Goal: Navigation & Orientation: Find specific page/section

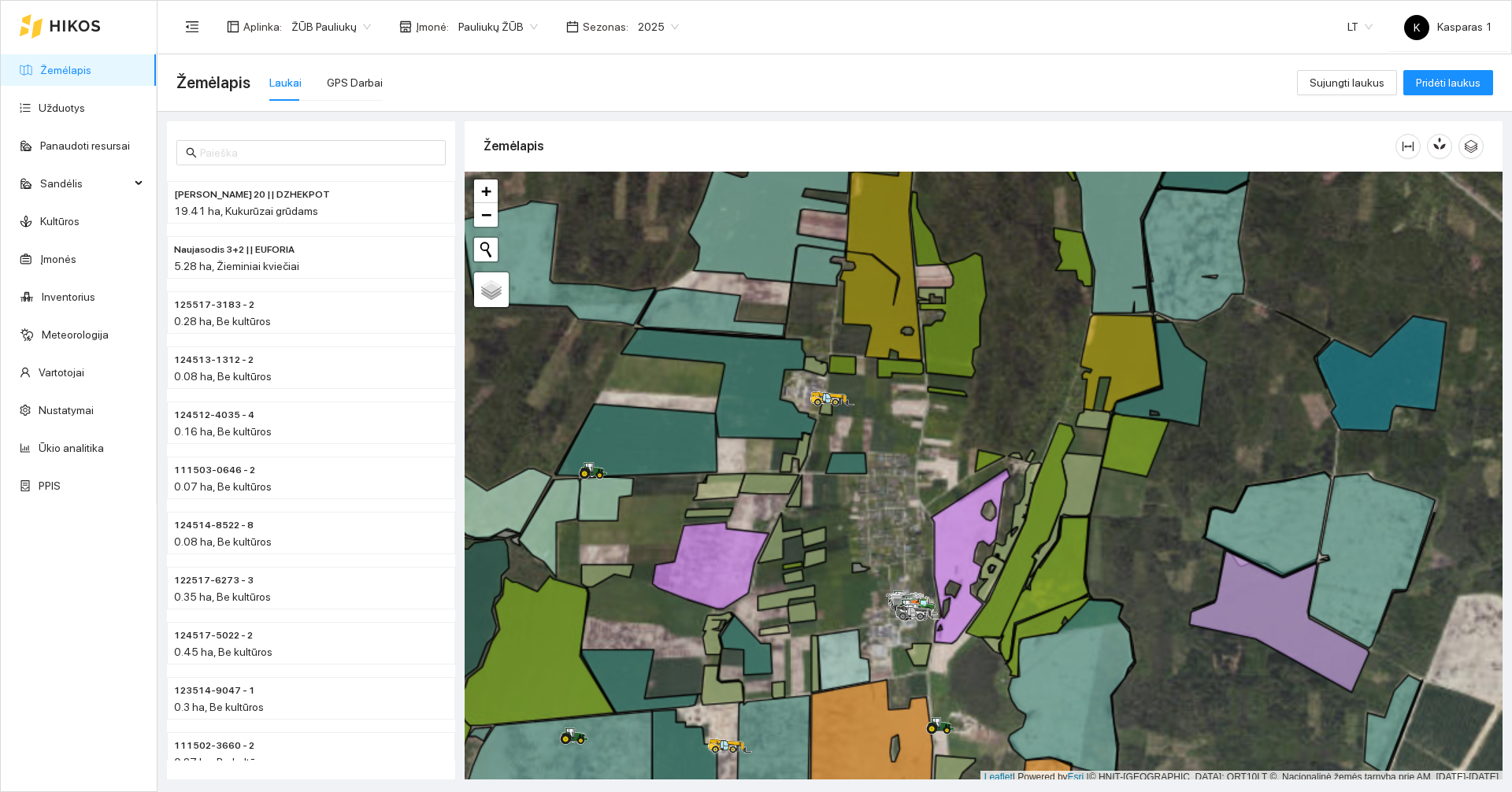
scroll to position [5, 0]
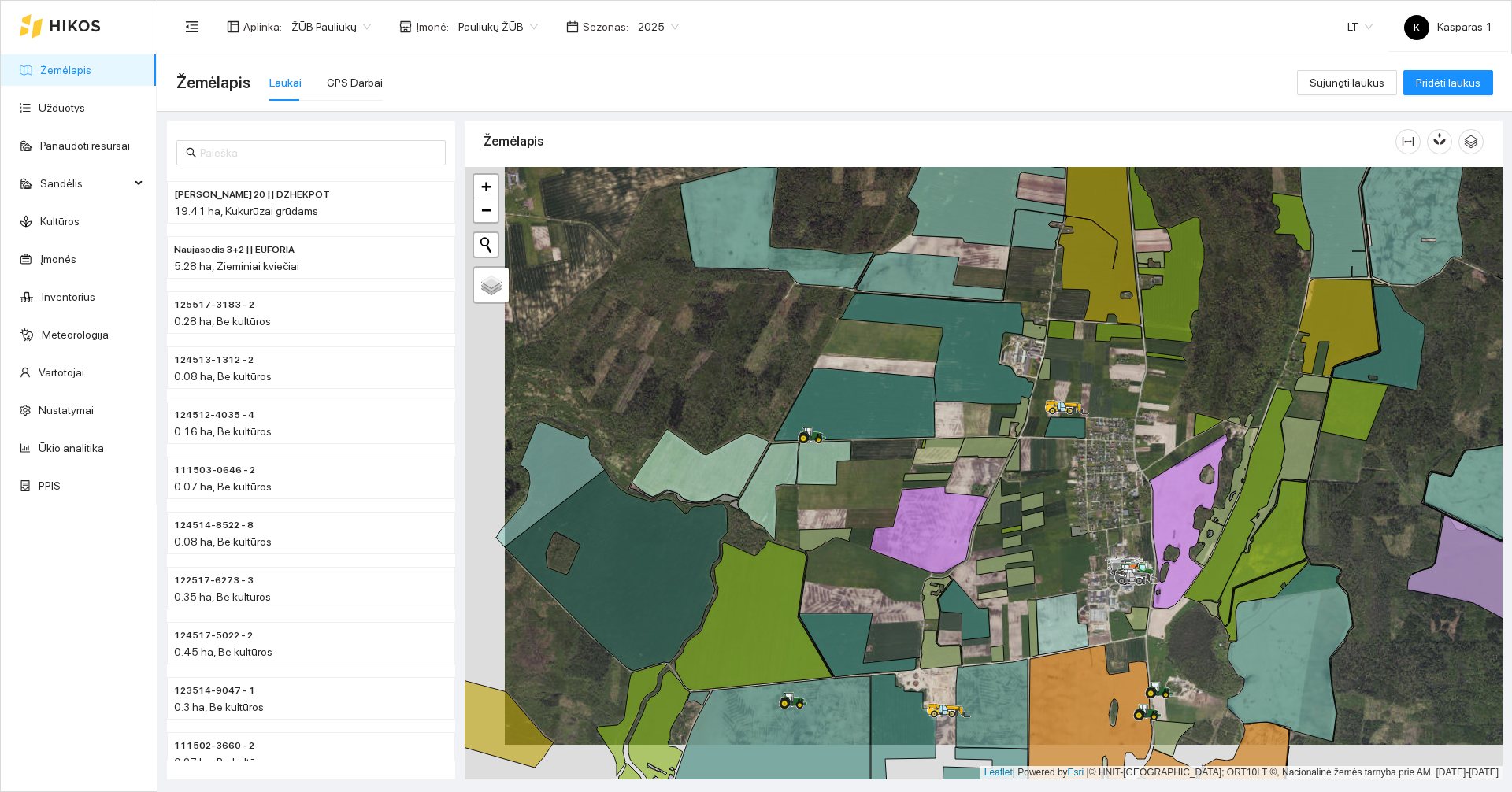
drag, startPoint x: 1013, startPoint y: 513, endPoint x: 1054, endPoint y: 478, distance: 53.9
click at [1054, 478] on div at bounding box center [983, 473] width 1038 height 612
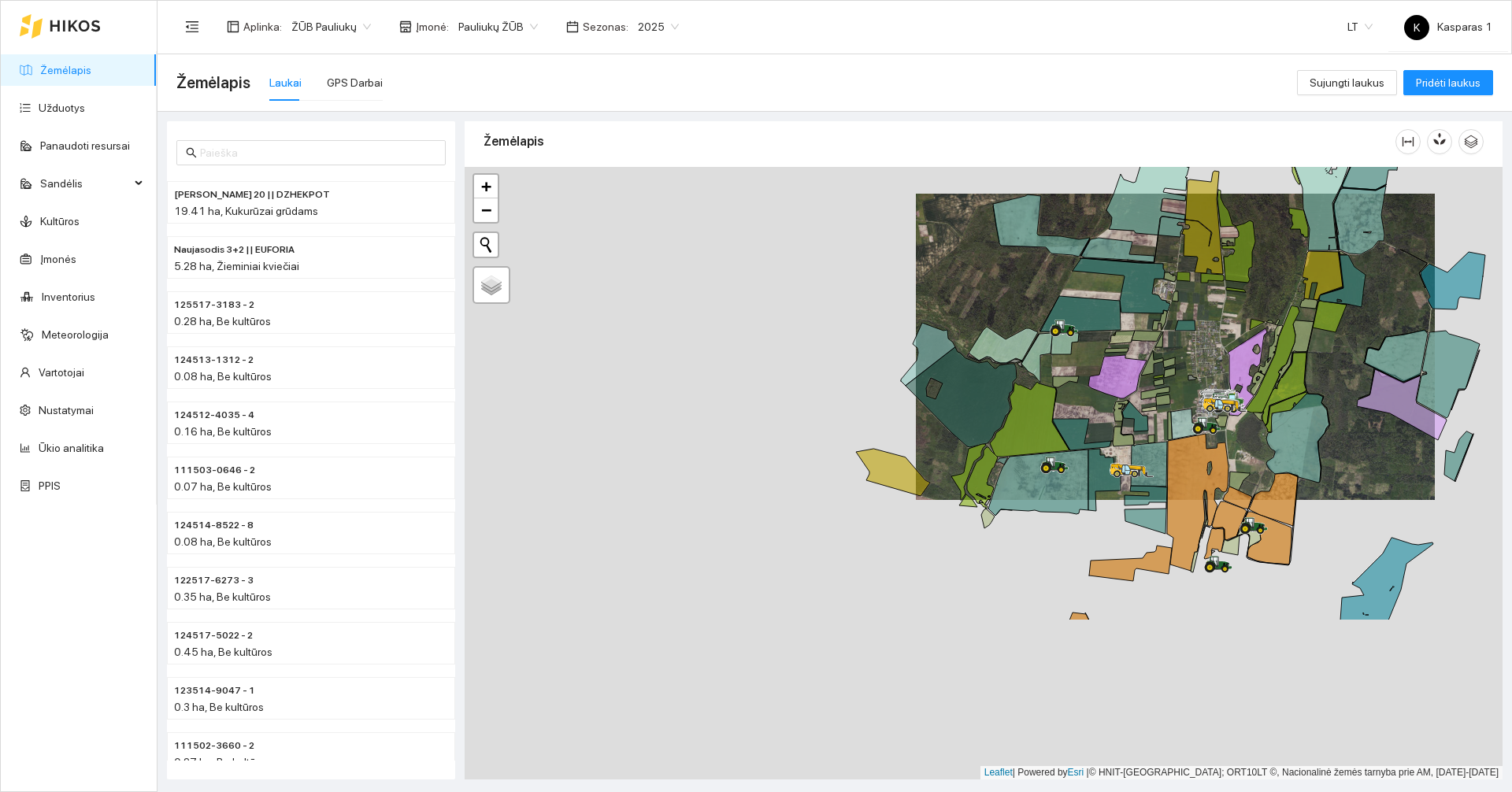
drag, startPoint x: 1113, startPoint y: 708, endPoint x: 1284, endPoint y: 162, distance: 572.2
click at [1229, 434] on icon at bounding box center [1198, 502] width 62 height 137
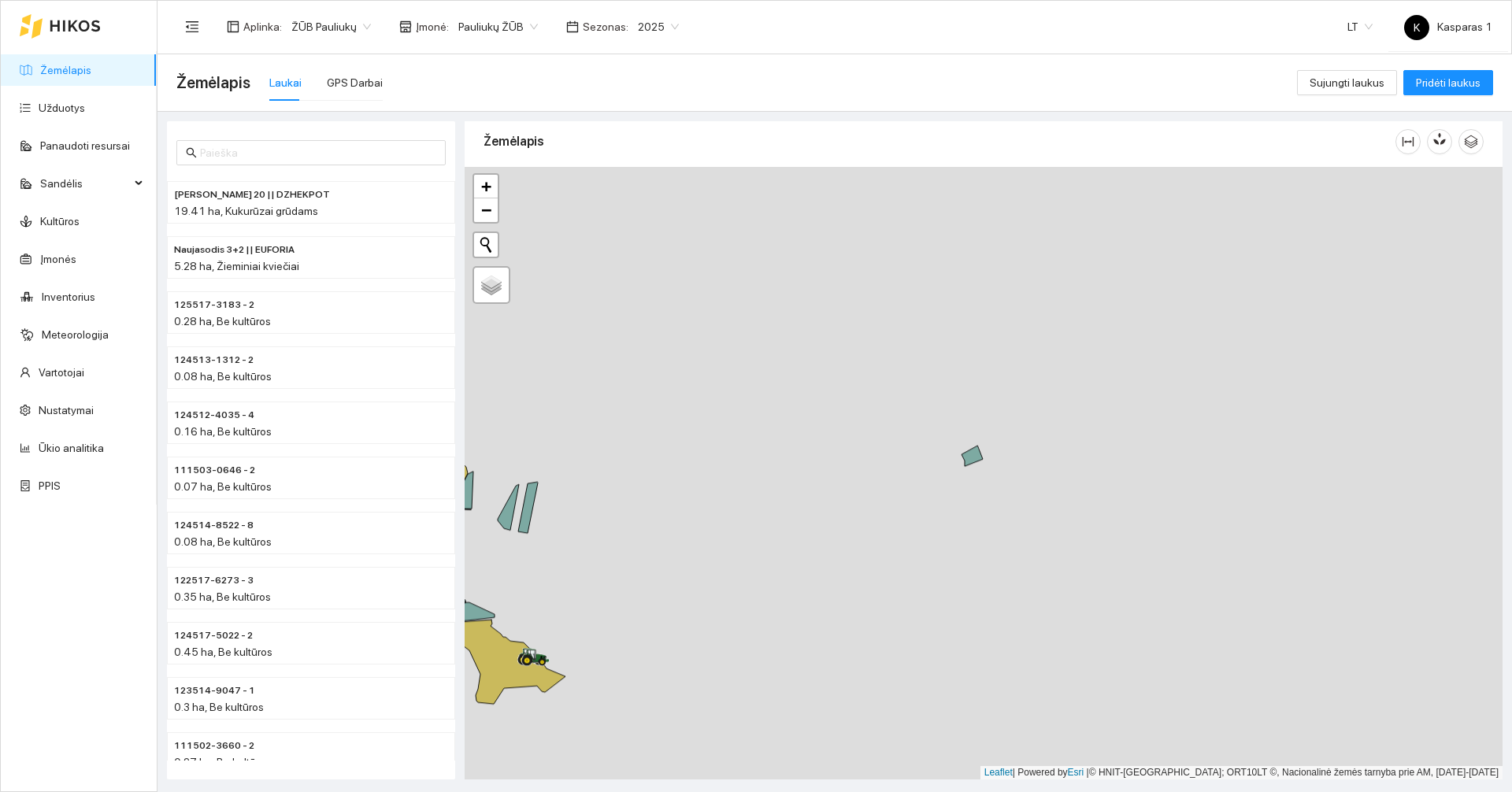
drag, startPoint x: 1050, startPoint y: 387, endPoint x: 1072, endPoint y: 223, distance: 165.5
click at [1064, 196] on div at bounding box center [983, 473] width 1038 height 612
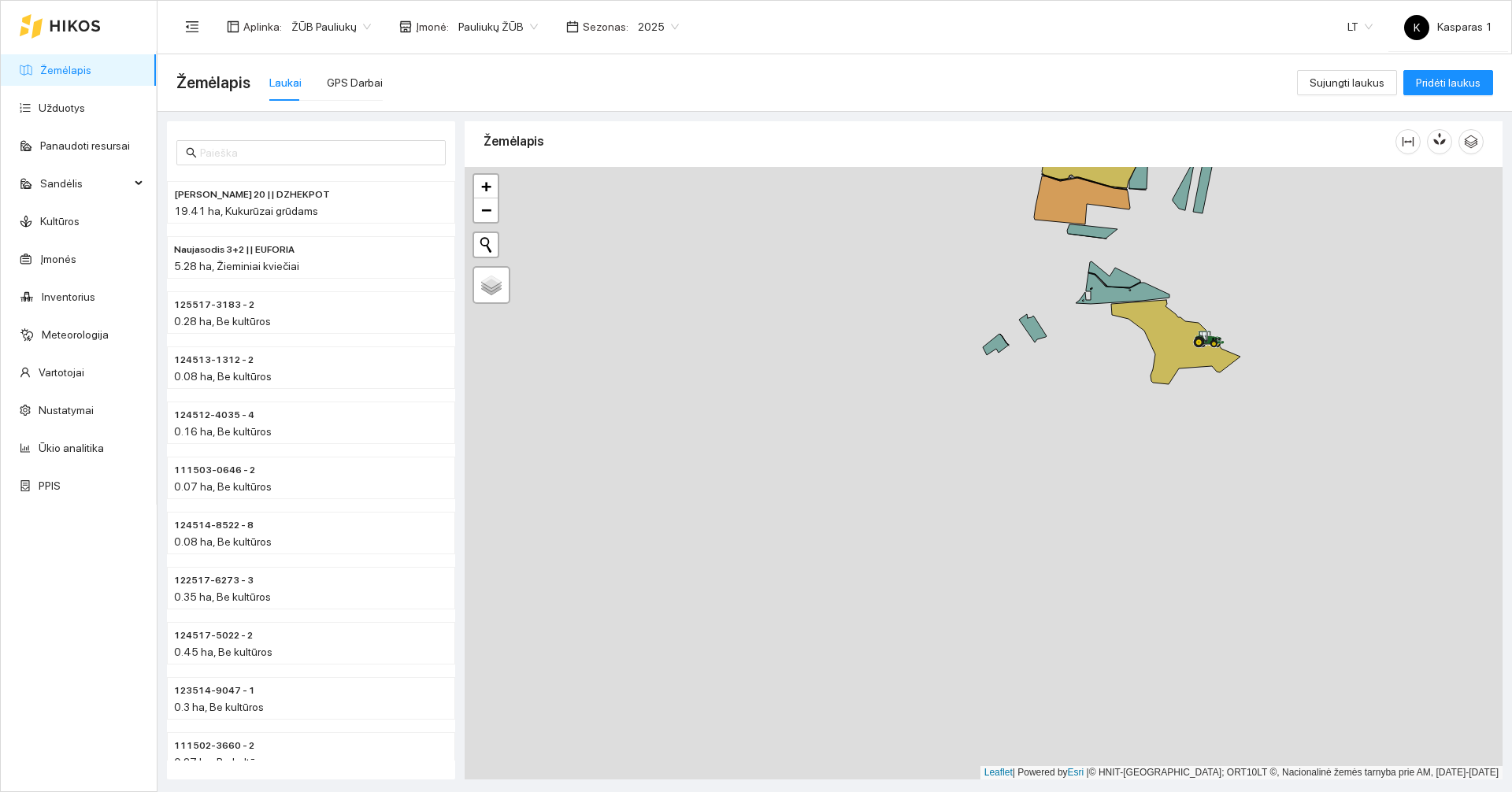
drag, startPoint x: 847, startPoint y: 507, endPoint x: 1423, endPoint y: 283, distance: 618.0
click at [1423, 283] on div at bounding box center [983, 473] width 1038 height 612
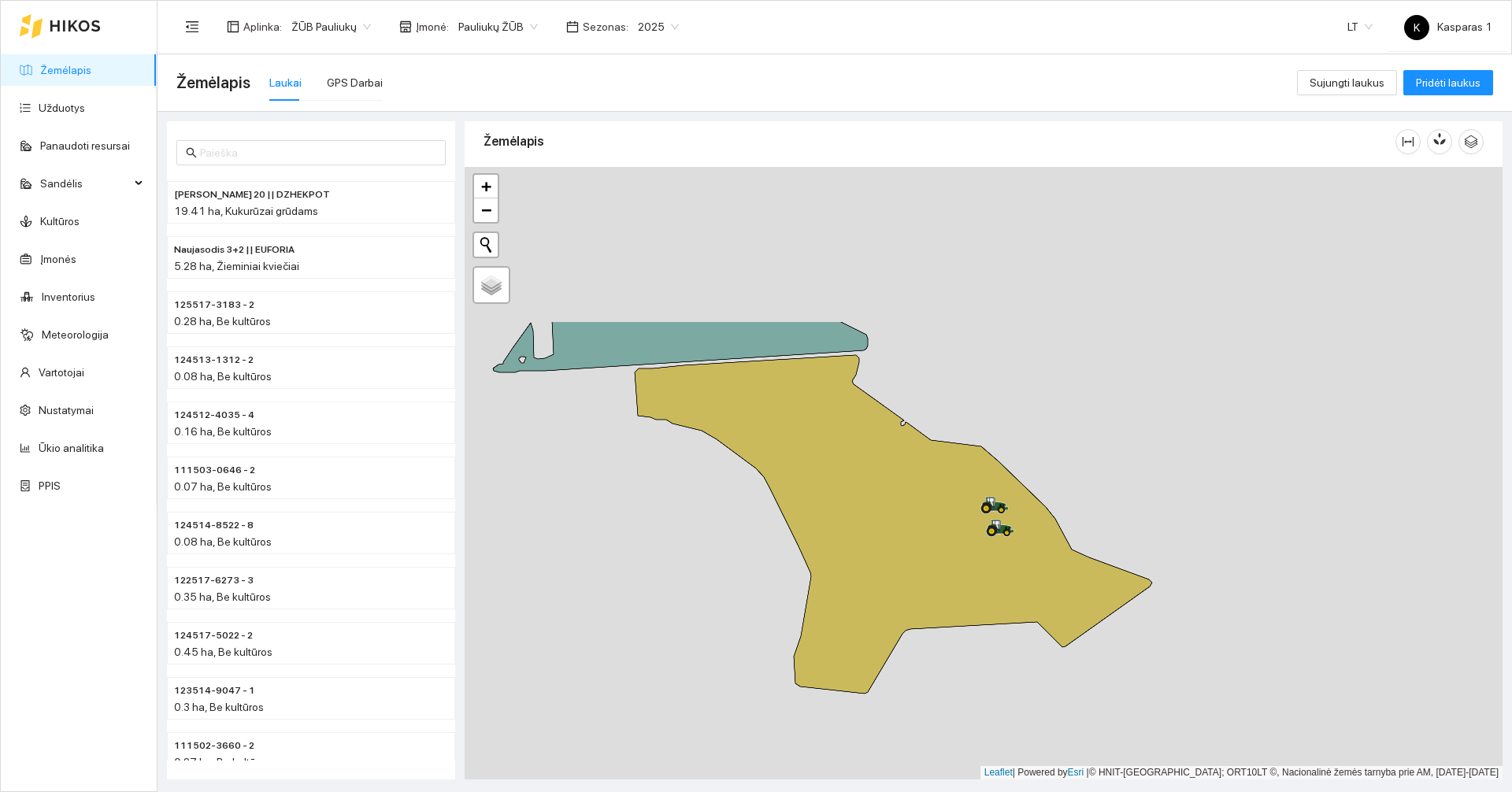
drag, startPoint x: 1059, startPoint y: 300, endPoint x: 1107, endPoint y: 517, distance: 222.2
click at [1107, 517] on div at bounding box center [983, 473] width 1038 height 612
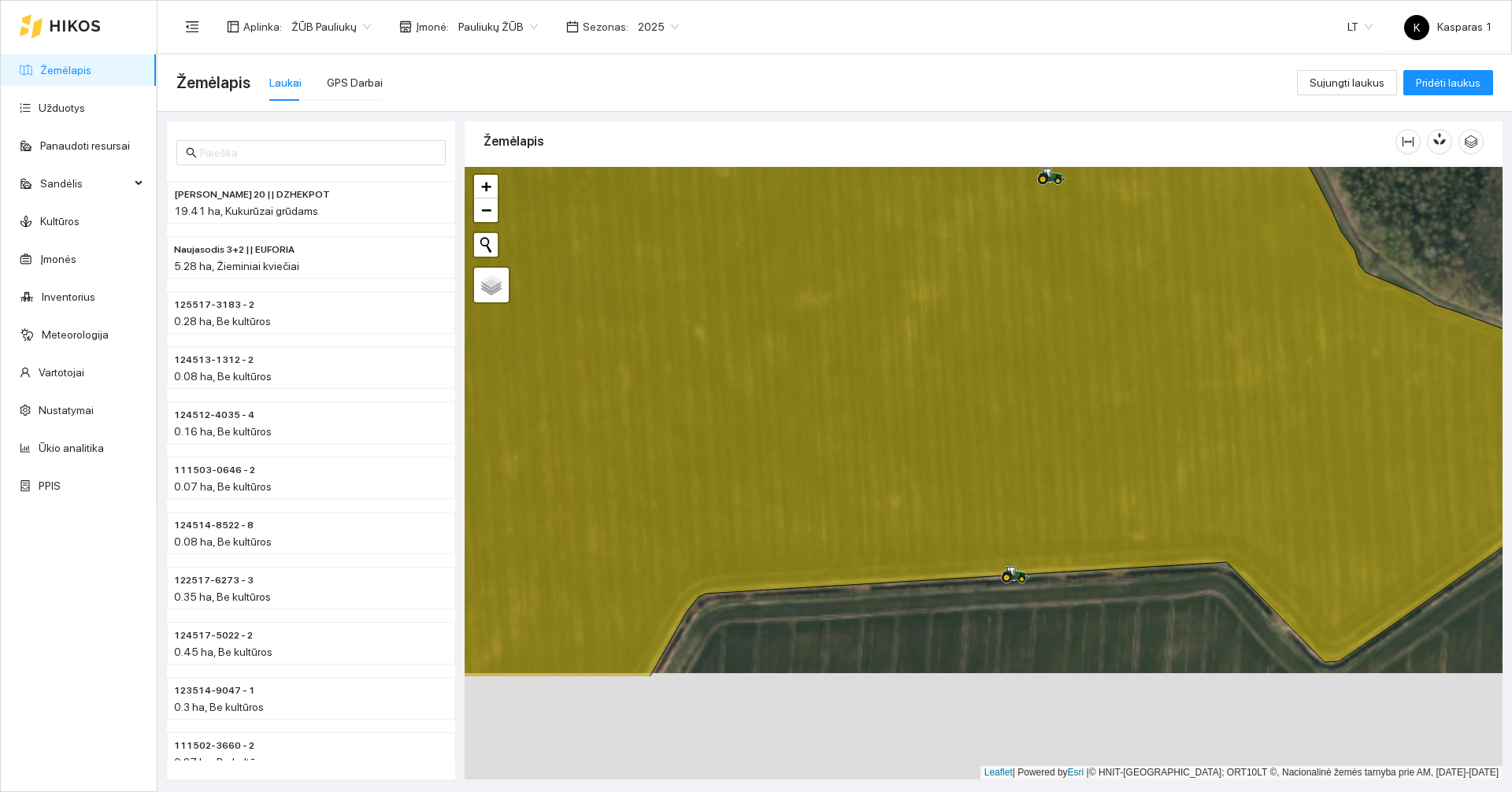
drag, startPoint x: 1057, startPoint y: 737, endPoint x: 1081, endPoint y: 573, distance: 165.7
click at [1081, 573] on div at bounding box center [983, 473] width 1038 height 612
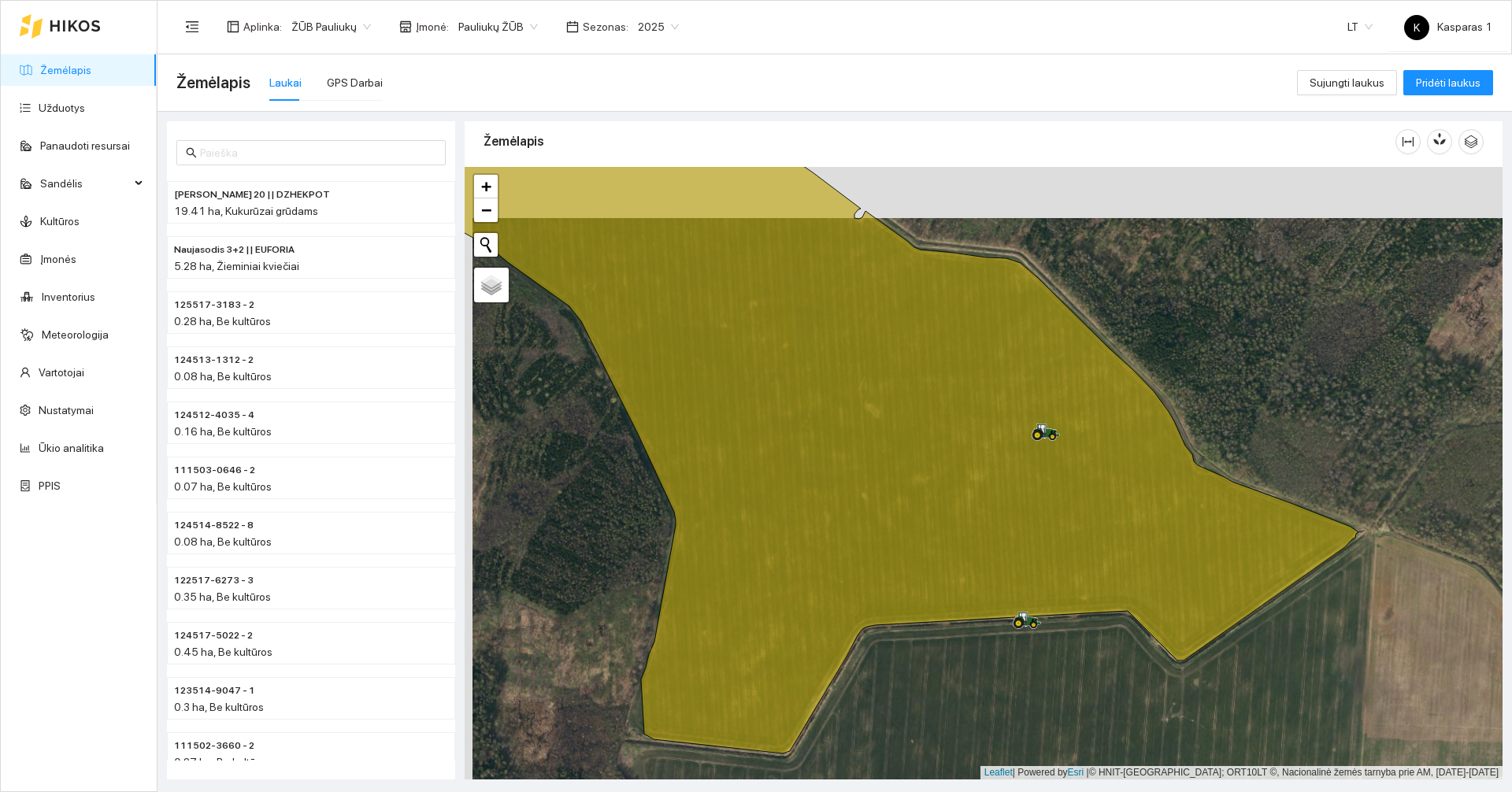
drag, startPoint x: 1286, startPoint y: 336, endPoint x: 1299, endPoint y: 392, distance: 57.5
click at [1299, 392] on div at bounding box center [983, 473] width 1038 height 612
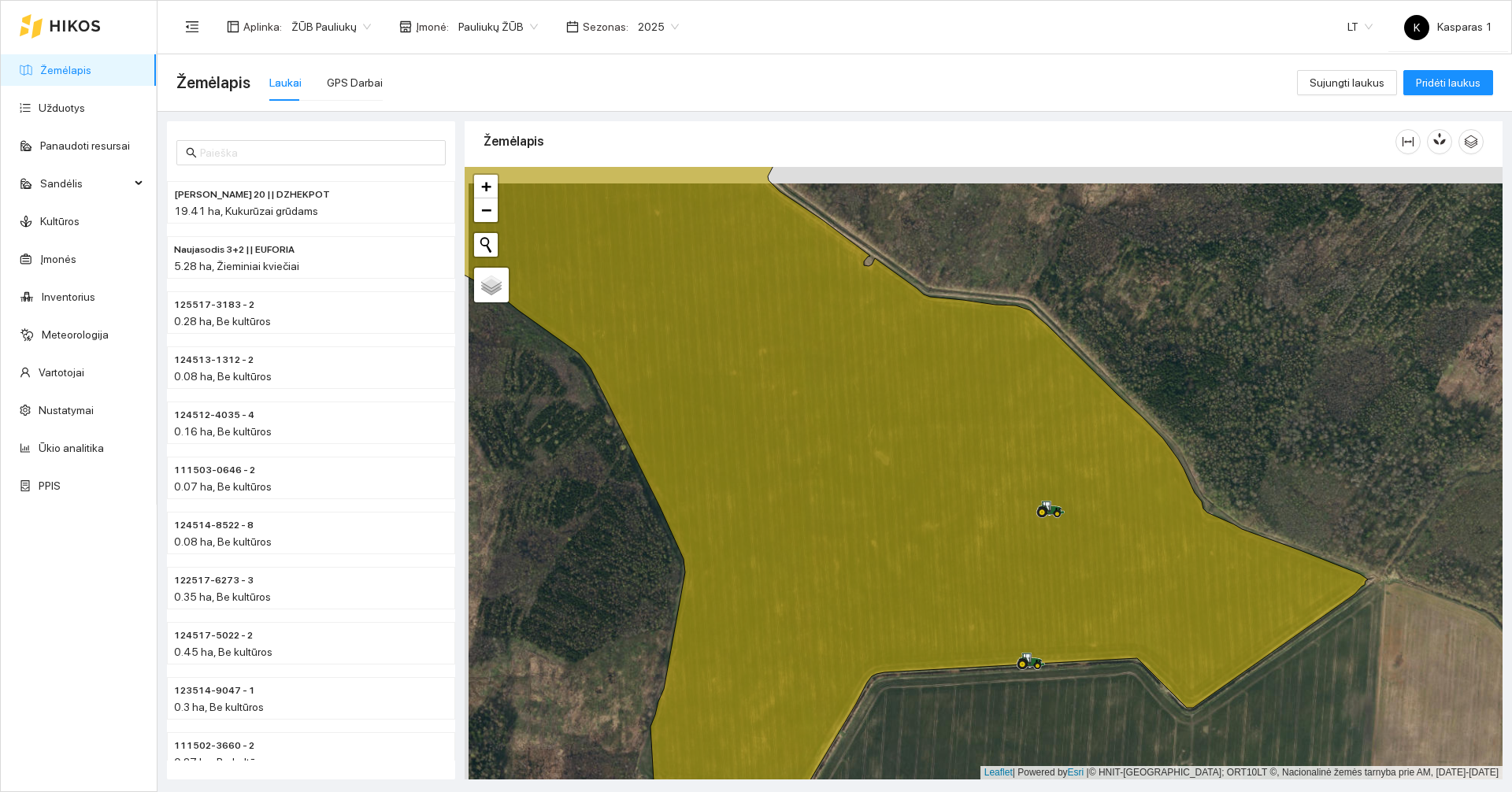
drag, startPoint x: 1168, startPoint y: 314, endPoint x: 1184, endPoint y: 445, distance: 132.0
click at [1184, 445] on div at bounding box center [983, 473] width 1038 height 612
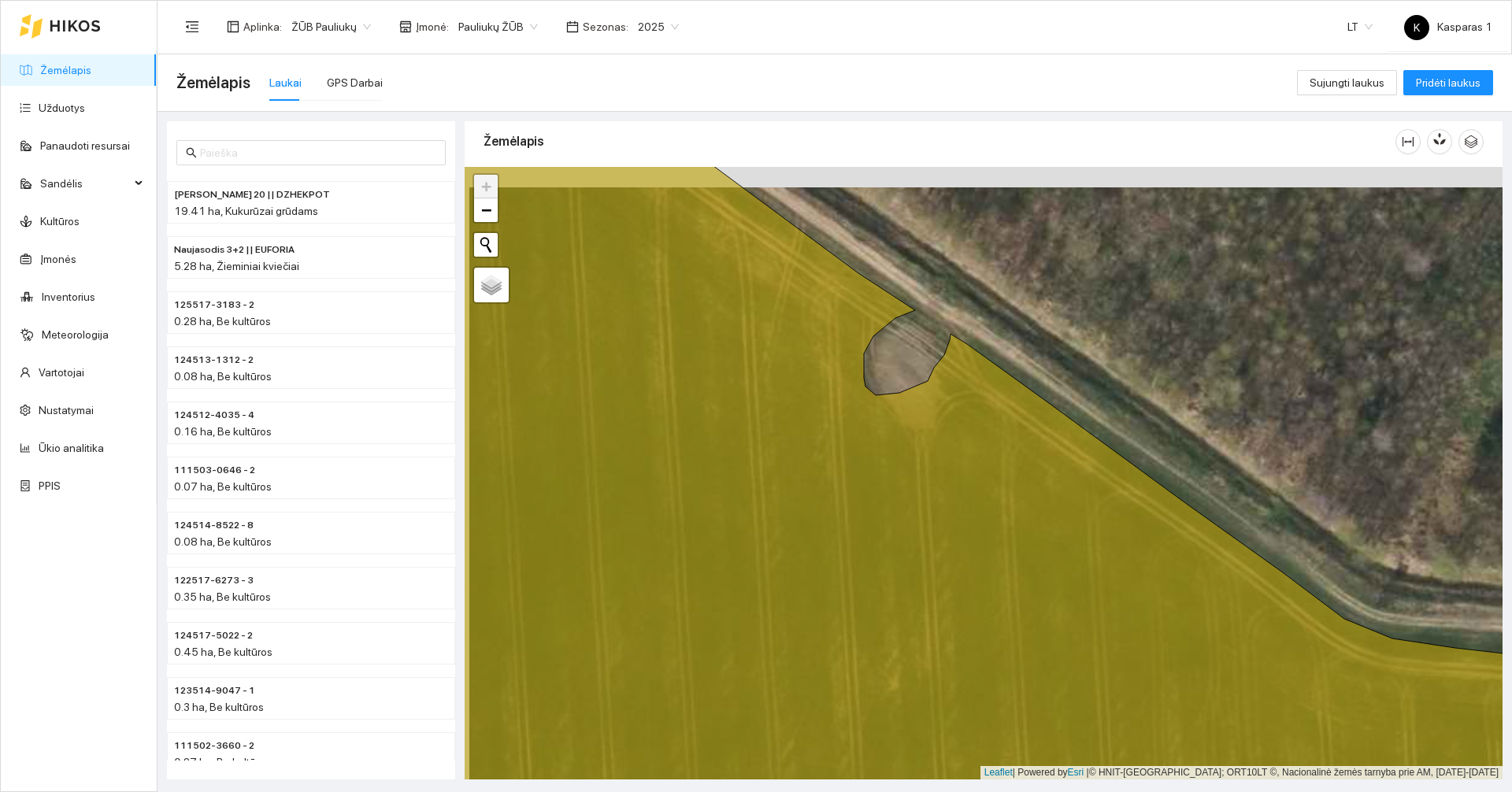
drag, startPoint x: 1075, startPoint y: 260, endPoint x: 1083, endPoint y: 405, distance: 145.2
click at [1083, 405] on div at bounding box center [983, 473] width 1038 height 612
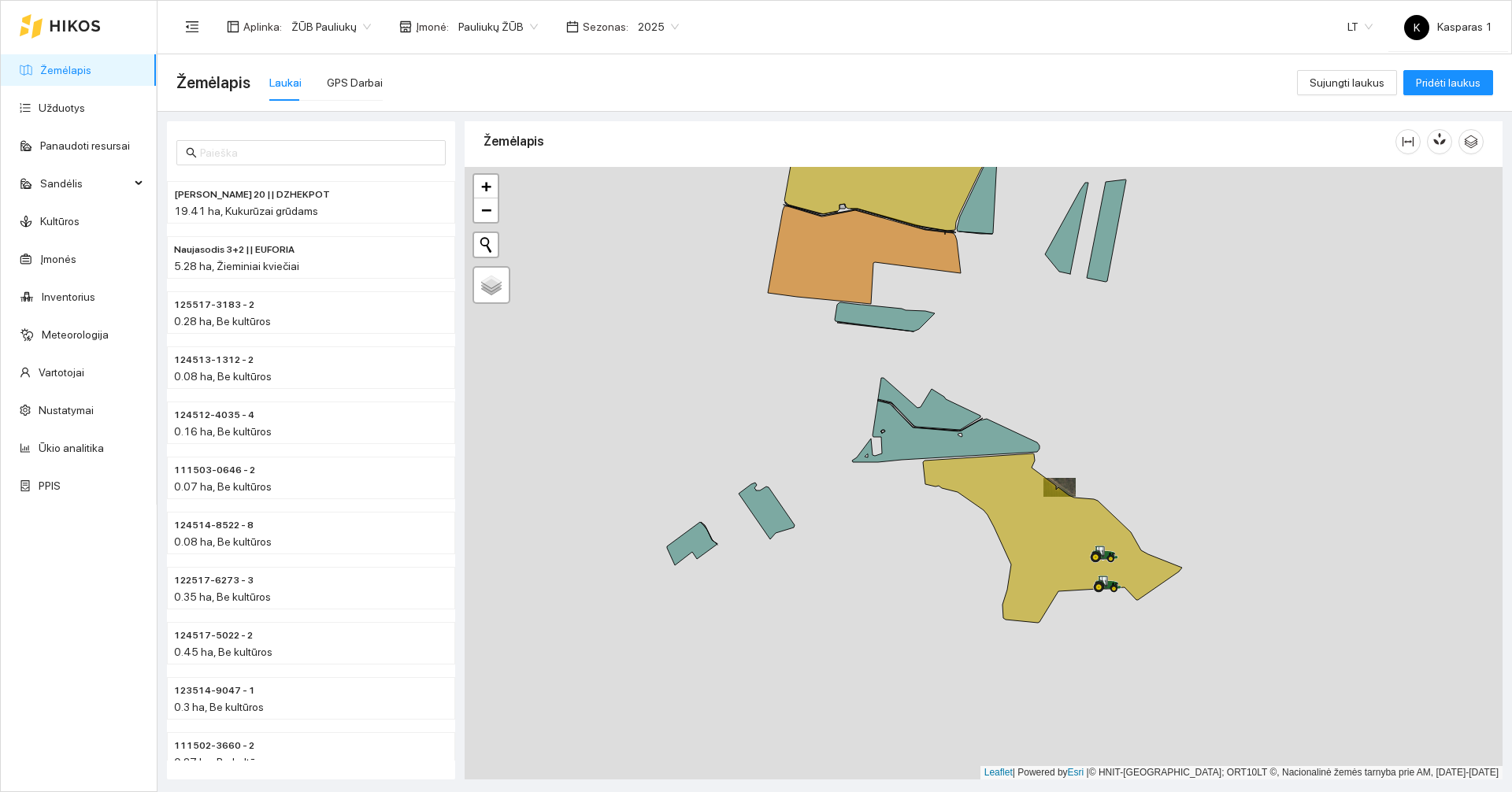
drag, startPoint x: 1132, startPoint y: 518, endPoint x: 1274, endPoint y: 503, distance: 142.8
click at [1274, 503] on div at bounding box center [983, 473] width 1038 height 612
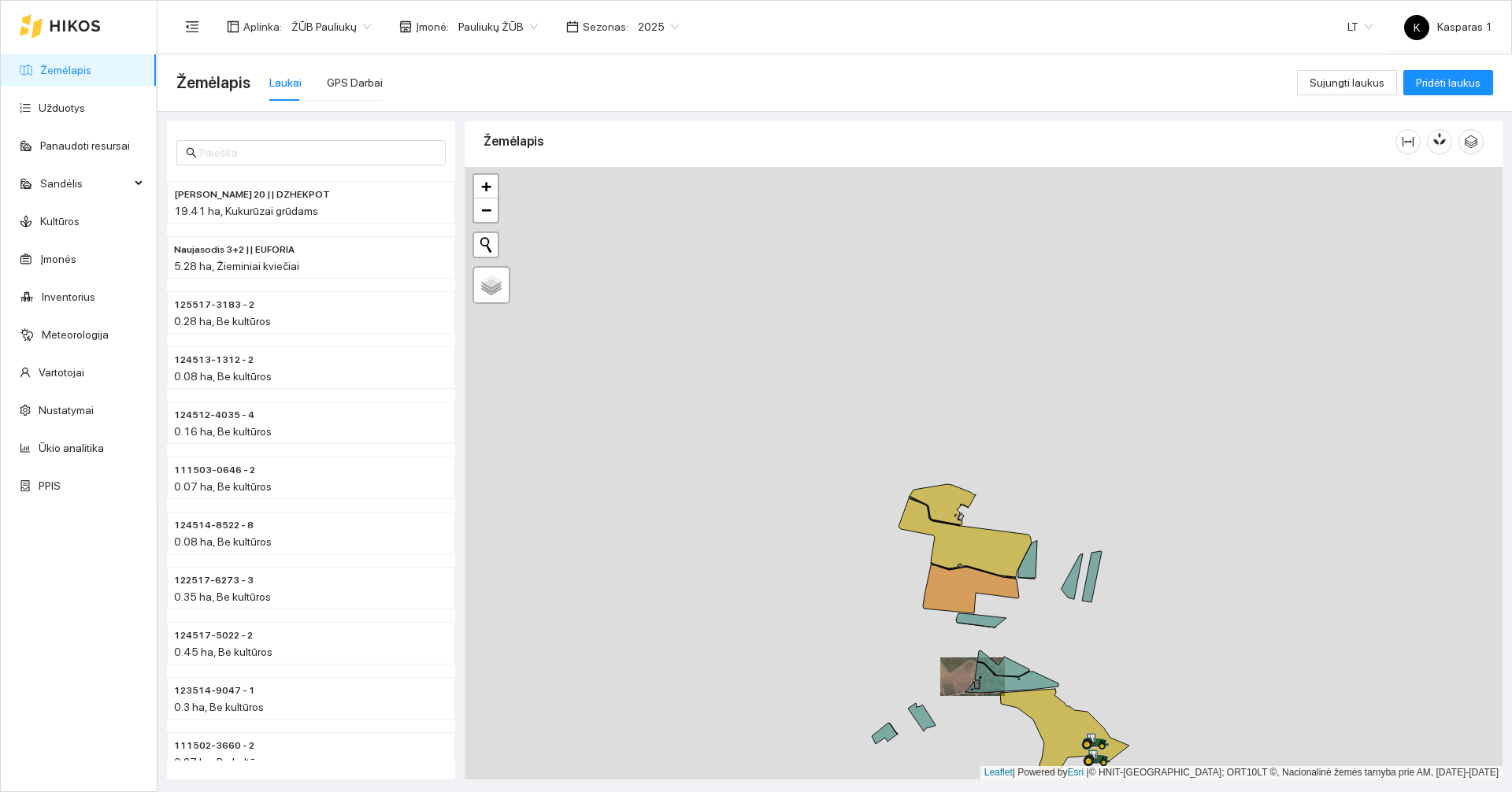
drag, startPoint x: 1192, startPoint y: 666, endPoint x: 1084, endPoint y: 372, distance: 313.2
click at [1085, 372] on div at bounding box center [983, 473] width 1038 height 612
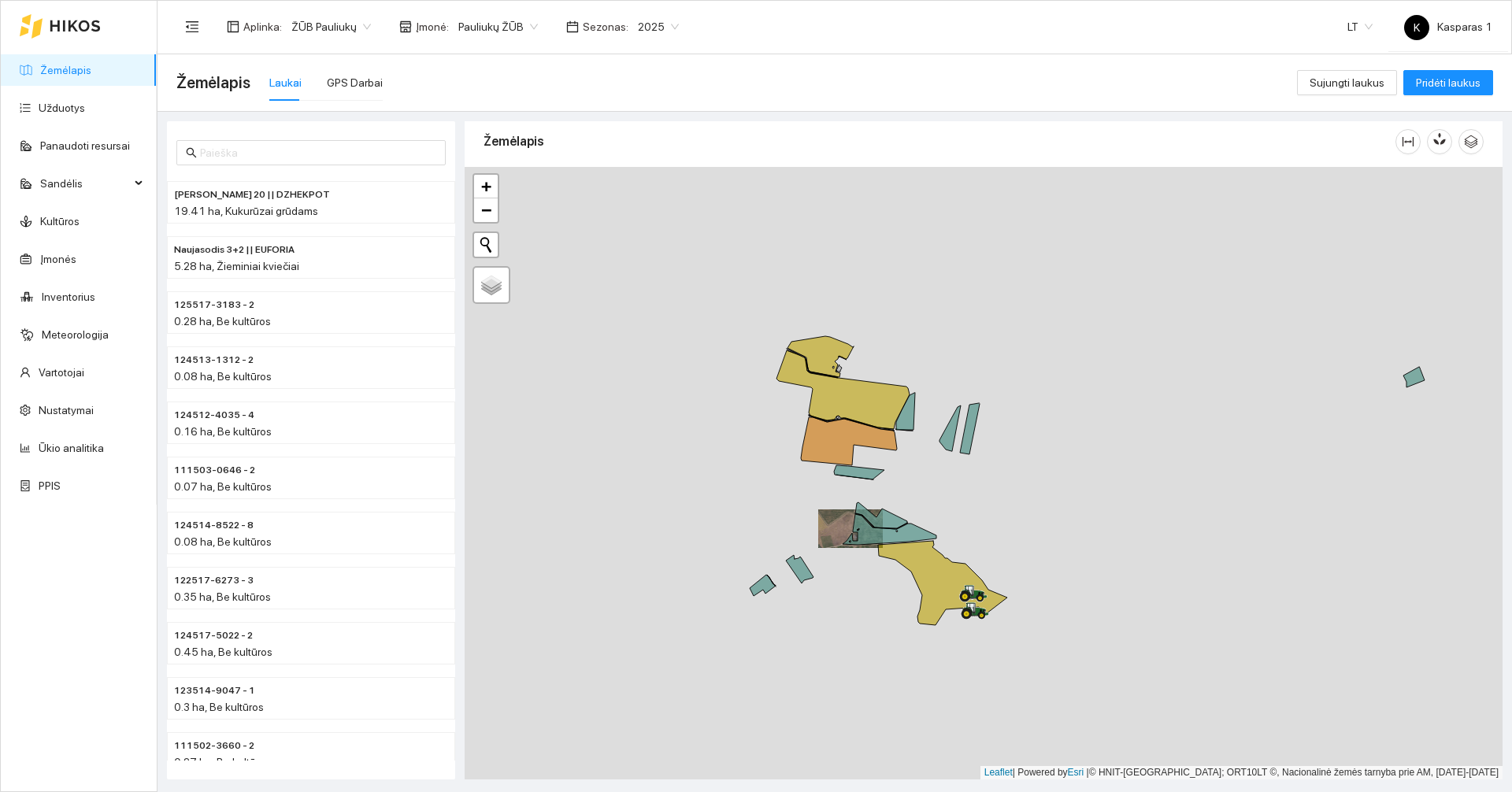
drag, startPoint x: 1084, startPoint y: 372, endPoint x: 1064, endPoint y: 536, distance: 165.2
click at [1064, 536] on div at bounding box center [983, 473] width 1038 height 612
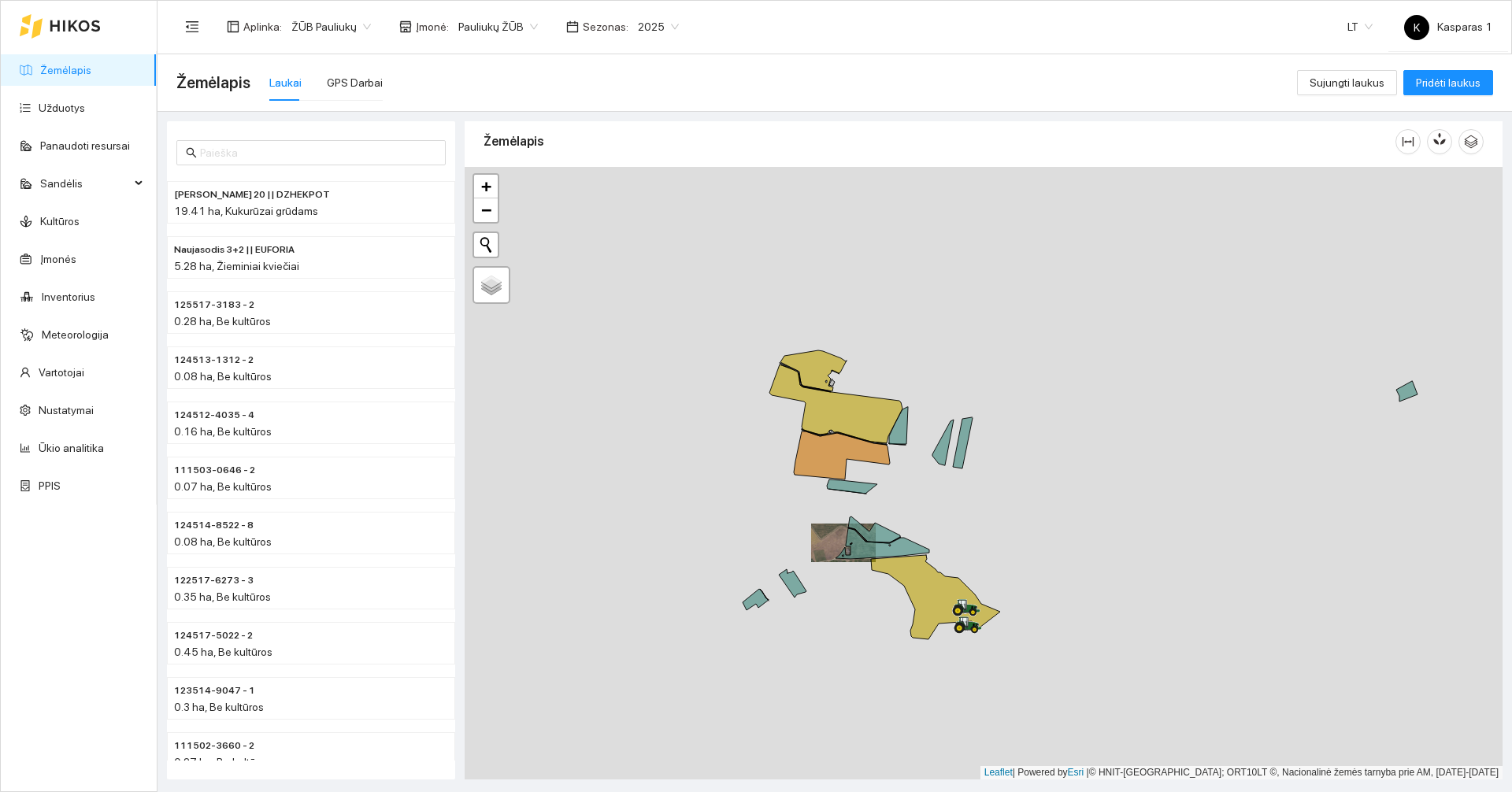
click at [1064, 536] on div at bounding box center [983, 473] width 1038 height 612
